Goal: Information Seeking & Learning: Learn about a topic

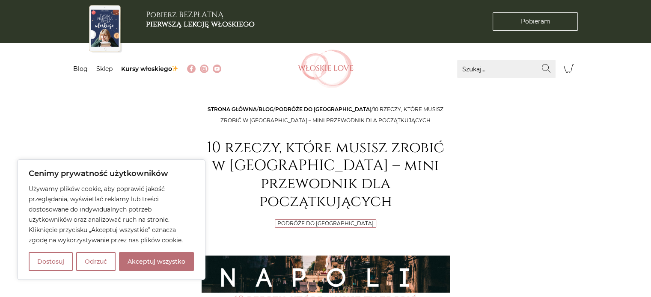
click at [90, 266] on button "Odrzuć" at bounding box center [95, 261] width 39 height 19
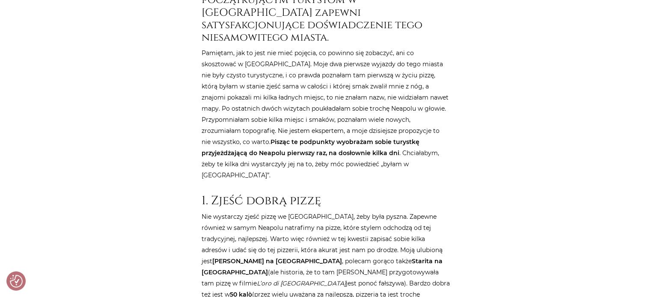
scroll to position [470, 0]
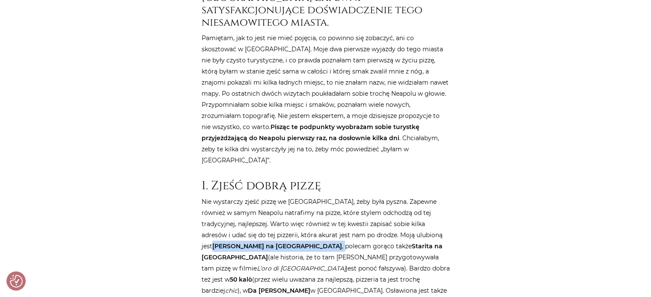
drag, startPoint x: 399, startPoint y: 180, endPoint x: 246, endPoint y: 190, distance: 152.6
copy p "Gino Sorbillo na ulicy Tribunali ,"
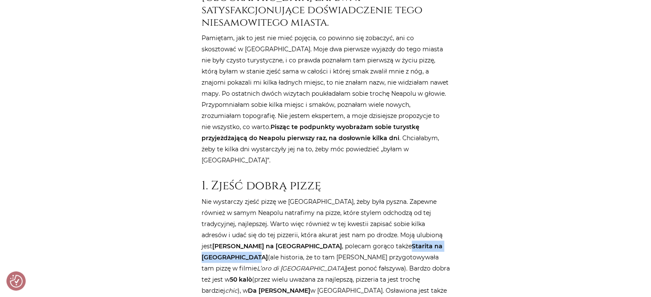
drag, startPoint x: 316, startPoint y: 190, endPoint x: 392, endPoint y: 194, distance: 76.2
copy strong "Starita na ulicy Materdei"
drag, startPoint x: 302, startPoint y: 212, endPoint x: 325, endPoint y: 213, distance: 22.7
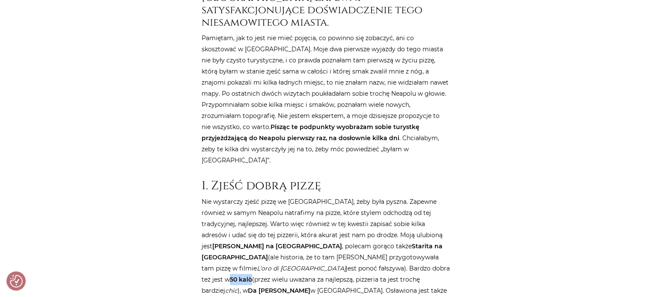
copy strong "50 kalò"
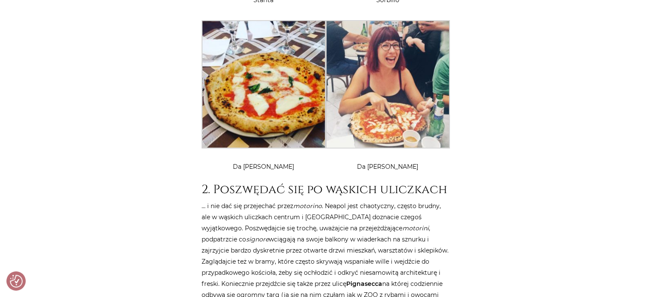
scroll to position [1240, 0]
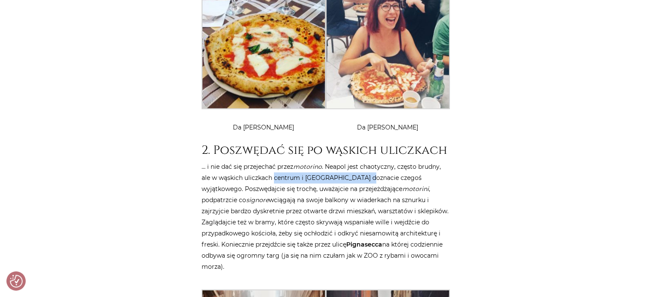
drag, startPoint x: 273, startPoint y: 111, endPoint x: 360, endPoint y: 113, distance: 86.8
click at [360, 161] on p "… i nie dać się przejechać przez motorino . Neapol jest chaotyczny, często brud…" at bounding box center [325, 216] width 248 height 111
copy p "centrum i Quartieri Spagnoli"
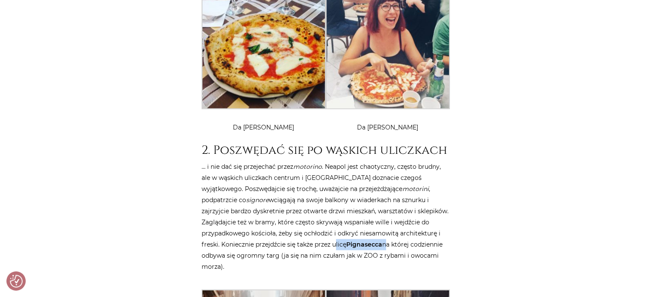
drag, startPoint x: 332, startPoint y: 179, endPoint x: 385, endPoint y: 181, distance: 52.6
click at [385, 181] on p "… i nie dać się przejechać przez motorino . Neapol jest chaotyczny, często brud…" at bounding box center [325, 216] width 248 height 111
copy p "ulicę Pignasecca"
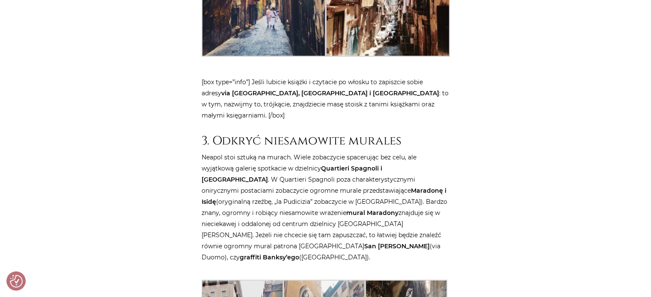
scroll to position [1796, 0]
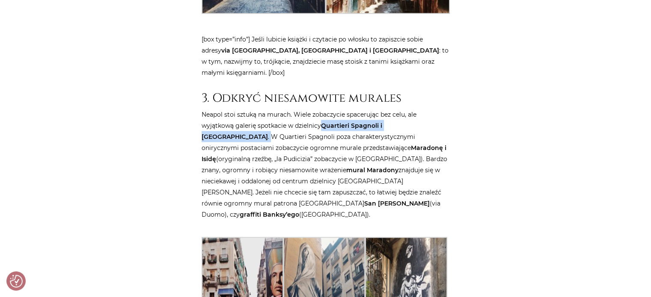
drag, startPoint x: 322, startPoint y: 57, endPoint x: 412, endPoint y: 63, distance: 90.0
click at [412, 109] on p "Neapol stoi sztuką na murach. Wiele zobaczycie spacerując bez celu, ale wyjątko…" at bounding box center [325, 164] width 248 height 111
copy p "Quartieri Spagnoli i Materdei ."
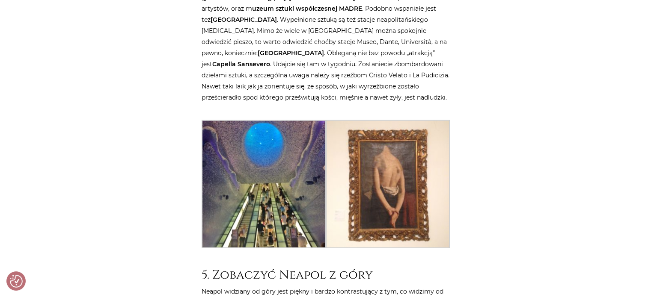
scroll to position [2310, 0]
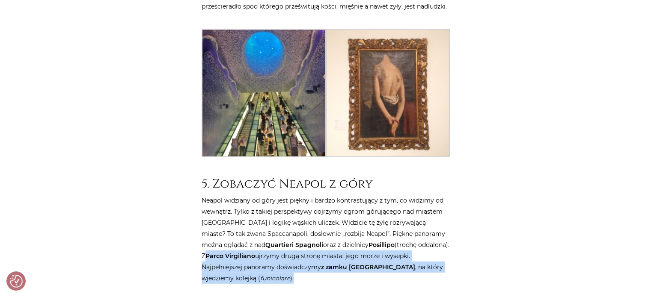
drag, startPoint x: 408, startPoint y: 166, endPoint x: 450, endPoint y: 196, distance: 51.8
click at [450, 196] on div "Strona główna / Blog / Podróże do Włoch / 10 rzeczy, które musisz zrobić w Neap…" at bounding box center [325, 101] width 257 height 4615
click at [456, 166] on div "Strona główna / Blog / Podróże do Włoch / 10 rzeczy, które musisz zrobić w Neap…" at bounding box center [325, 190] width 513 height 4793
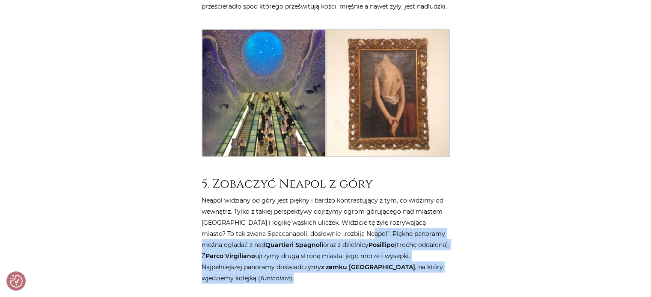
drag, startPoint x: 348, startPoint y: 157, endPoint x: 447, endPoint y: 198, distance: 106.8
click at [447, 198] on p "Neapol widziany od góry jest piękny i bardzo kontrastujący z tym, co widzimy od…" at bounding box center [325, 239] width 248 height 89
copy p "Piękne panoramy można oglądać z nad Quartieri Spagnoli oraz z dzielnicy Posilli…"
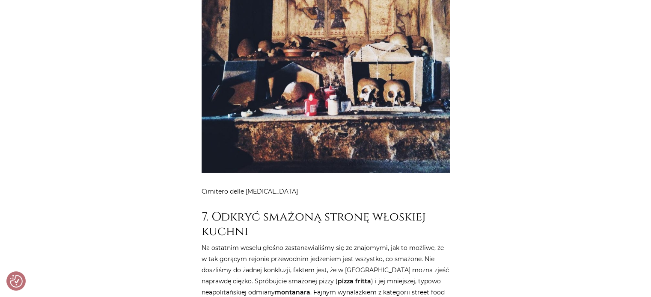
scroll to position [2866, 0]
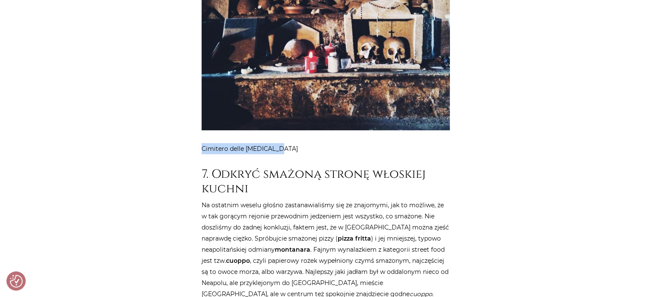
drag, startPoint x: 200, startPoint y: 71, endPoint x: 294, endPoint y: 74, distance: 93.7
copy p "Cimitero delle Fontanelle"
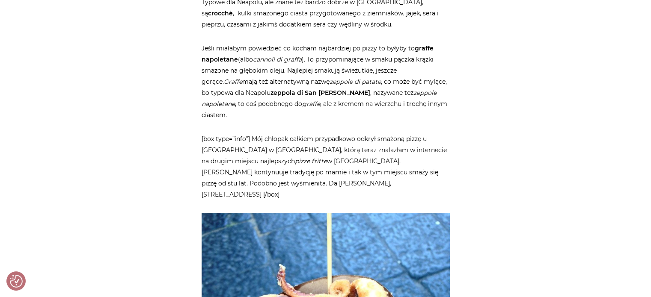
scroll to position [3165, 0]
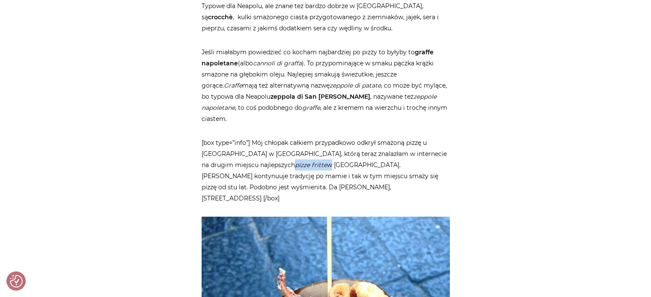
drag, startPoint x: 263, startPoint y: 75, endPoint x: 298, endPoint y: 79, distance: 34.4
click at [298, 137] on p "[box type=”info”] Mój chłopak całkiem przypadkowo odkrył smażoną pizzę u Fernan…" at bounding box center [325, 170] width 248 height 67
click at [243, 137] on p "[box type=”info”] Mój chłopak całkiem przypadkowo odkrył smażoną pizzę u Fernan…" at bounding box center [325, 170] width 248 height 67
drag, startPoint x: 251, startPoint y: 65, endPoint x: 293, endPoint y: 65, distance: 41.9
click at [293, 137] on p "[box type=”info”] Mój chłopak całkiem przypadkowo odkrył smażoną pizzę u Fernan…" at bounding box center [325, 170] width 248 height 67
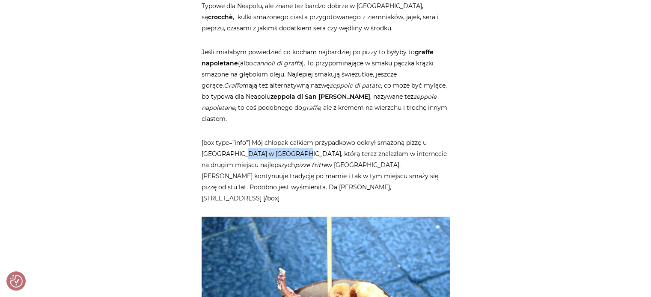
copy p "uartieri Spagnoli"
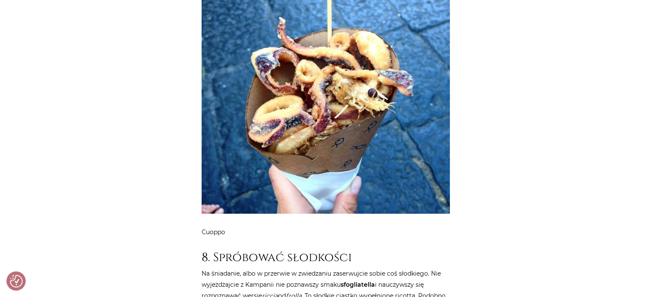
scroll to position [3422, 0]
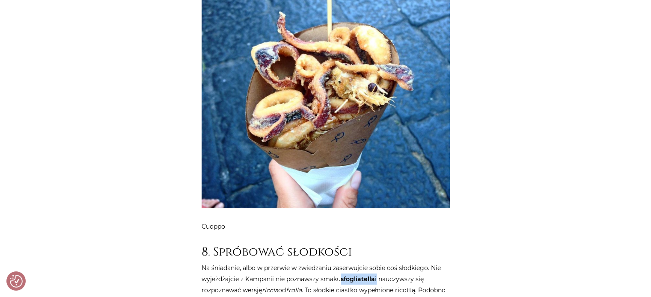
drag, startPoint x: 343, startPoint y: 179, endPoint x: 378, endPoint y: 180, distance: 35.5
click at [378, 263] on p "Na śniadanie, albo w przerwie w zwiedzaniu zaserwujcie sobie coś słodkiego. Nie…" at bounding box center [325, 302] width 248 height 78
copy p "sfogliatella"
drag, startPoint x: 263, startPoint y: 201, endPoint x: 407, endPoint y: 205, distance: 144.6
click at [407, 263] on p "Na śniadanie, albo w przerwie w zwiedzaniu zaserwujcie sobie coś słodkiego. Nie…" at bounding box center [325, 302] width 248 height 78
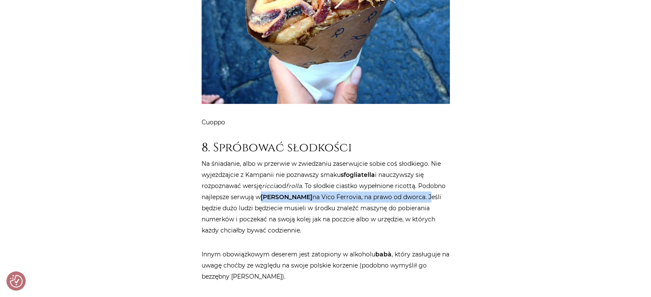
scroll to position [3550, 0]
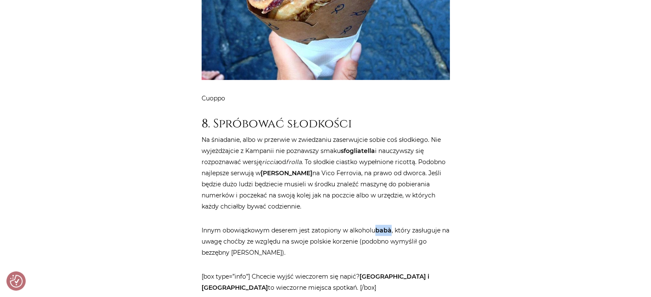
drag, startPoint x: 376, startPoint y: 130, endPoint x: 391, endPoint y: 131, distance: 15.8
click at [391, 225] on p "Innym obowiązkowym deserem jest zatopiony w alkoholu babà , który zasługuje na …" at bounding box center [325, 241] width 248 height 33
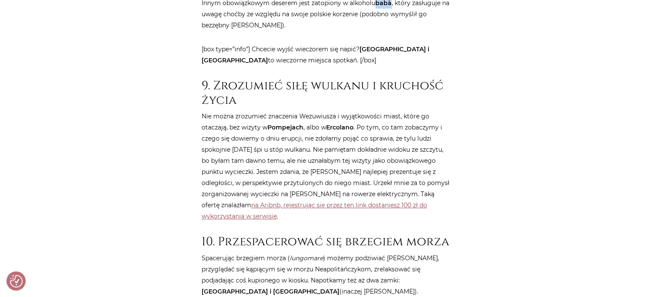
scroll to position [3807, 0]
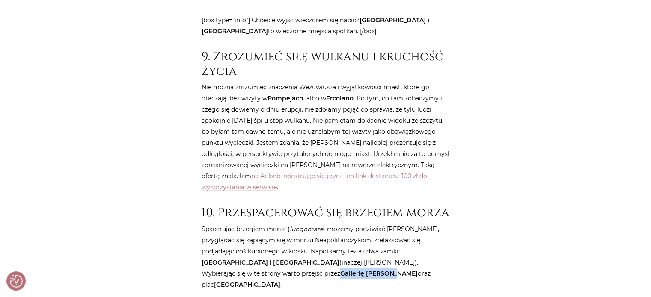
drag, startPoint x: 219, startPoint y: 174, endPoint x: 274, endPoint y: 174, distance: 54.7
click at [340, 270] on strong "Gallerię Umberto I" at bounding box center [378, 274] width 77 height 8
drag, startPoint x: 306, startPoint y: 173, endPoint x: 368, endPoint y: 174, distance: 62.0
click at [368, 224] on p "Spacerując brzegiem morza ( lungomare ) możemy podziwiać Wezuwiusz, przyglądać …" at bounding box center [325, 257] width 248 height 67
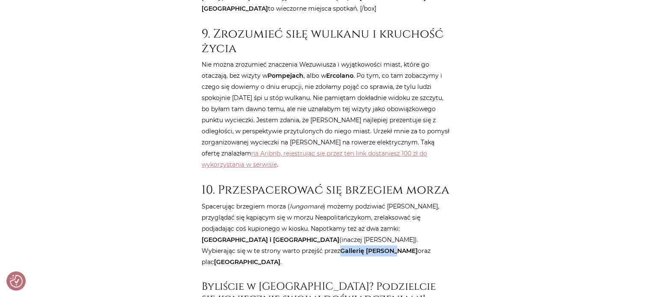
scroll to position [3849, 0]
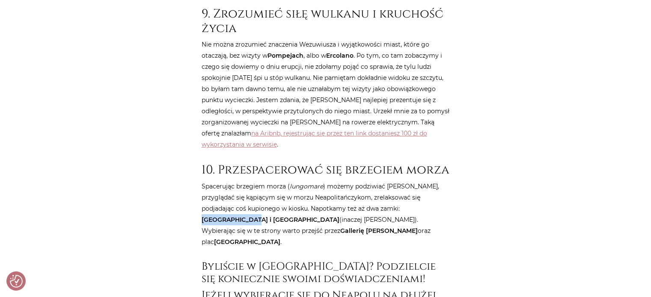
drag, startPoint x: 402, startPoint y: 107, endPoint x: 474, endPoint y: 112, distance: 72.9
drag, startPoint x: 206, startPoint y: 120, endPoint x: 240, endPoint y: 119, distance: 33.8
click at [240, 216] on strong "Castel dell’Ovo i Castel Nuovo" at bounding box center [270, 220] width 138 height 8
drag, startPoint x: 402, startPoint y: 108, endPoint x: 447, endPoint y: 108, distance: 45.3
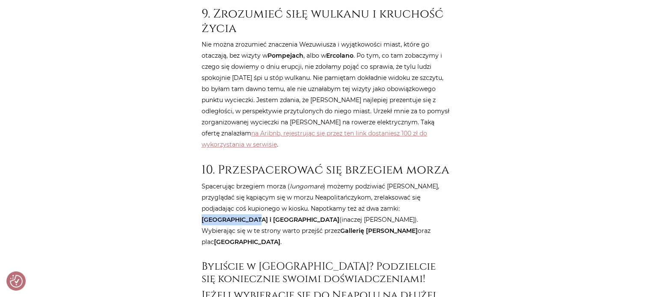
click at [447, 181] on p "Spacerując brzegiem morza ( lungomare ) możemy podziwiać Wezuwiusz, przyglądać …" at bounding box center [325, 214] width 248 height 67
drag, startPoint x: 270, startPoint y: 131, endPoint x: 230, endPoint y: 129, distance: 40.7
click at [340, 227] on strong "Gallerię Umberto I" at bounding box center [378, 231] width 77 height 8
drag, startPoint x: 246, startPoint y: 120, endPoint x: 204, endPoint y: 117, distance: 42.9
click at [204, 181] on p "Spacerując brzegiem morza ( lungomare ) możemy podziwiać Wezuwiusz, przyglądać …" at bounding box center [325, 214] width 248 height 67
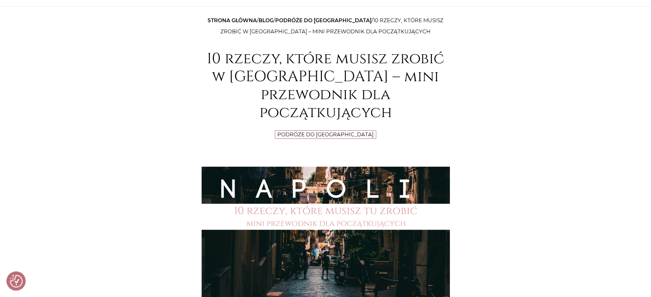
scroll to position [0, 0]
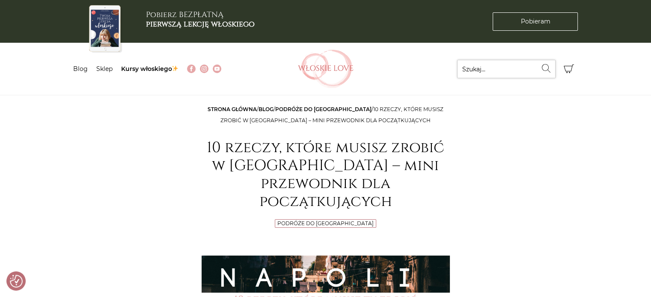
click at [514, 66] on input "Szukaj..." at bounding box center [506, 69] width 98 height 18
type input "neapol"
click at [537, 60] on button "Wyszukaj" at bounding box center [546, 68] width 18 height 17
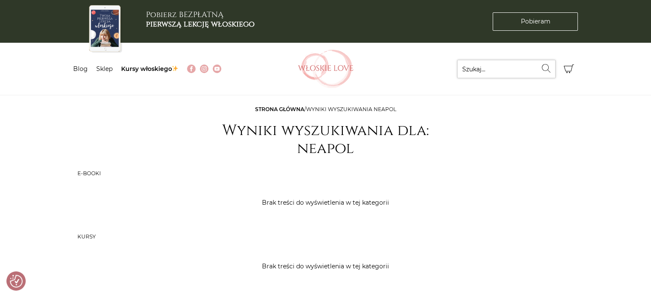
click at [487, 68] on input "Szukaj..." at bounding box center [506, 69] width 98 height 18
type input "neapol"
click at [546, 66] on icon "submit" at bounding box center [546, 68] width 10 height 9
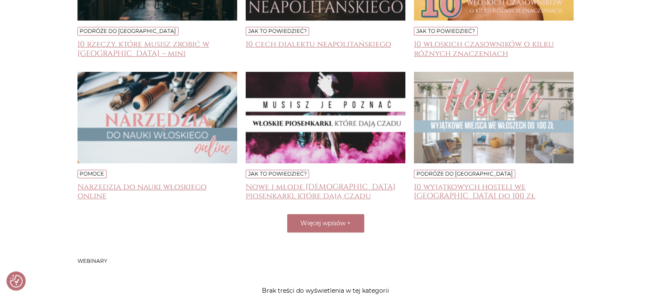
scroll to position [385, 0]
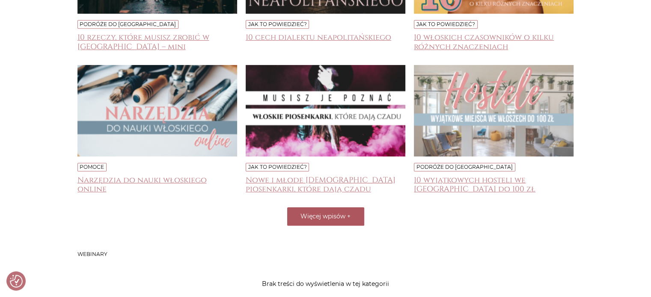
click at [342, 220] on button "Więcej wpisów +" at bounding box center [325, 216] width 77 height 18
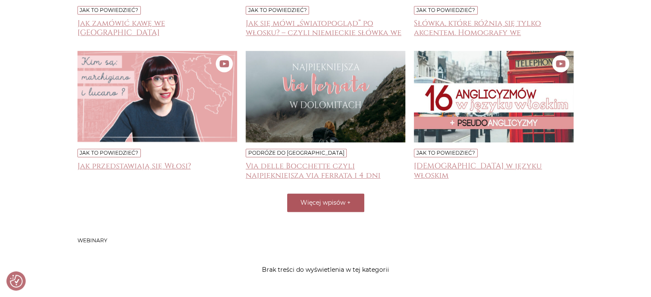
scroll to position [513, 0]
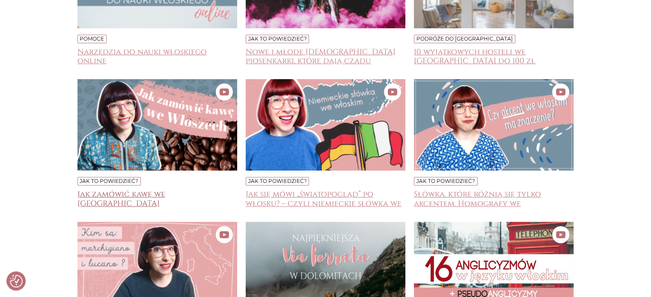
click at [166, 190] on h4 "Jak zamówić kawę we [GEOGRAPHIC_DATA]" at bounding box center [157, 198] width 160 height 17
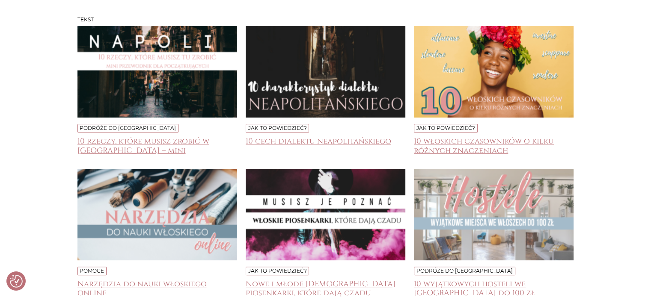
scroll to position [299, 0]
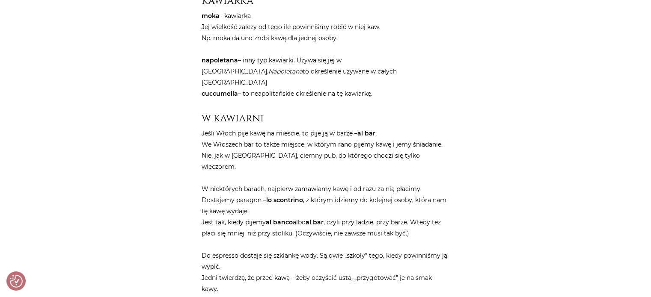
scroll to position [1069, 0]
